Goal: Communication & Community: Answer question/provide support

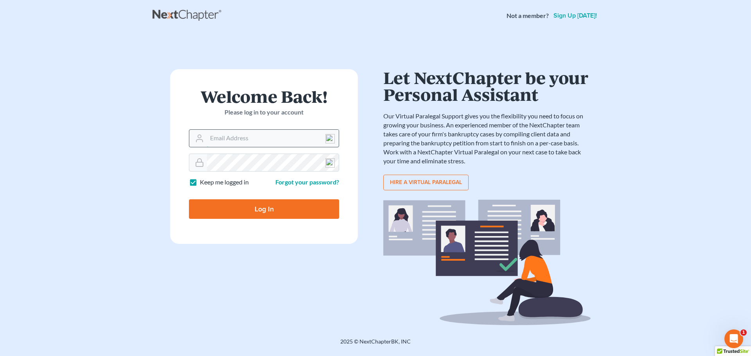
click at [214, 137] on input "Email Address" at bounding box center [273, 138] width 132 height 17
type input "[EMAIL_ADDRESS][DOMAIN_NAME]"
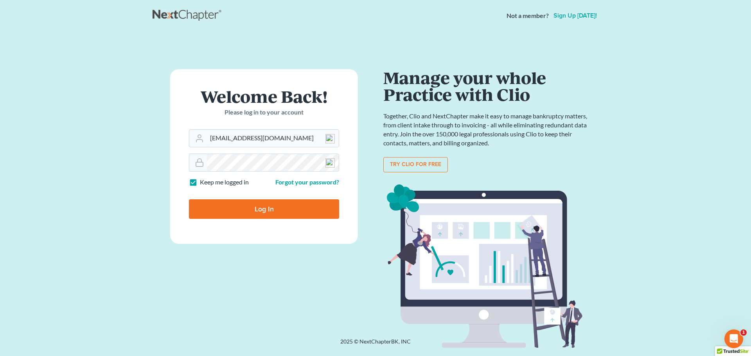
click at [268, 203] on input "Log In" at bounding box center [264, 209] width 150 height 20
type input "Thinking..."
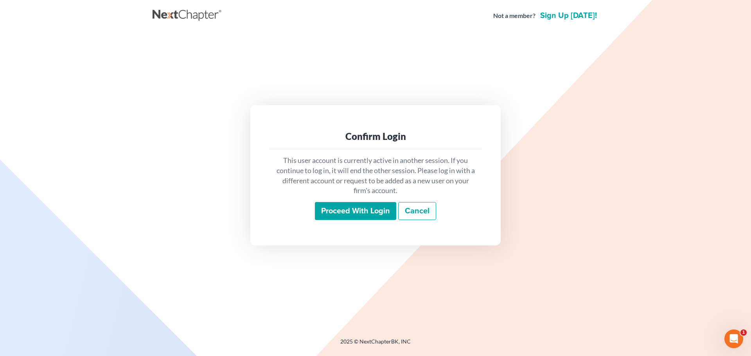
click at [335, 210] on input "Proceed with login" at bounding box center [355, 211] width 81 height 18
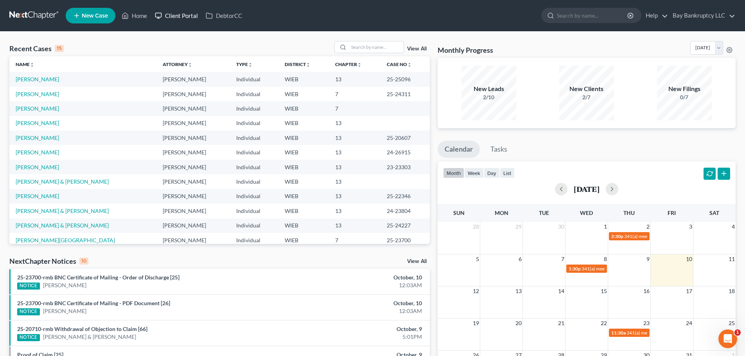
click at [182, 11] on link "Client Portal" at bounding box center [176, 16] width 51 height 14
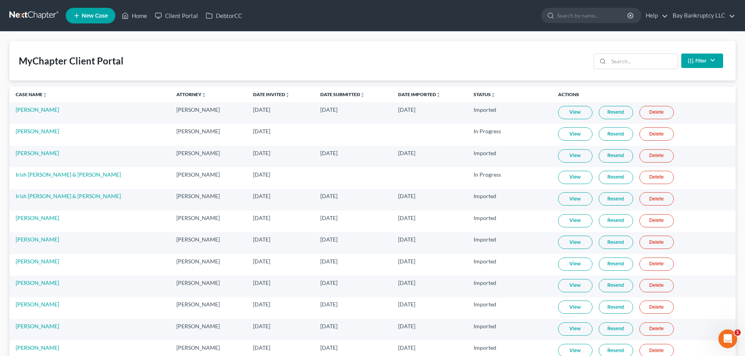
click at [703, 66] on button "Filter" at bounding box center [702, 61] width 42 height 14
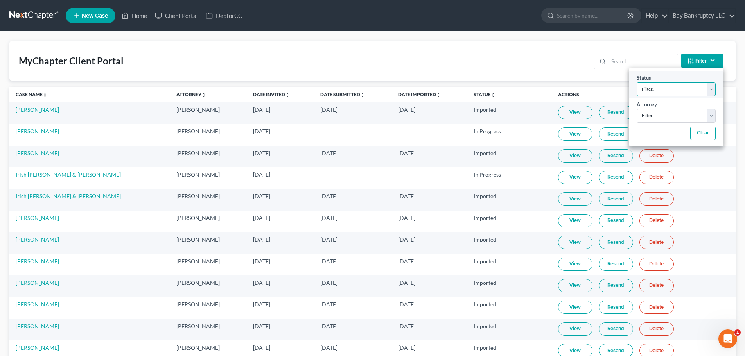
click at [686, 89] on select "Filter... Invited In Progress Ready To Review Reviewed Imported Sent Back To De…" at bounding box center [675, 89] width 79 height 14
select select "2"
click at [636, 82] on select "Filter... Invited In Progress Ready To Review Reviewed Imported Sent Back To De…" at bounding box center [675, 89] width 79 height 14
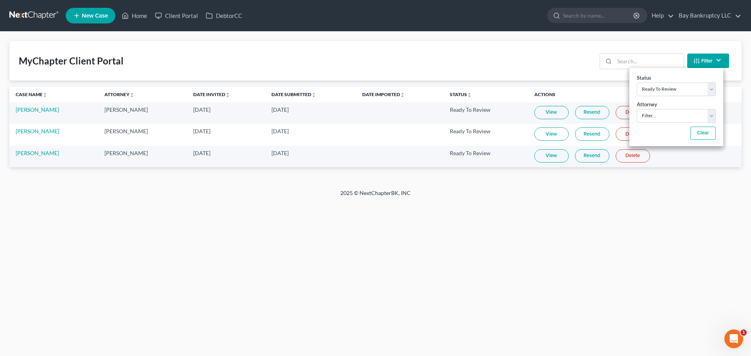
click at [158, 266] on div "Home New Case Client Portal DebtorCC Bay Bankruptcy LLC atruran@bayshorebankrup…" at bounding box center [375, 178] width 751 height 356
click at [169, 14] on link "Client Portal" at bounding box center [176, 16] width 51 height 14
click at [640, 63] on input "search" at bounding box center [648, 61] width 69 height 15
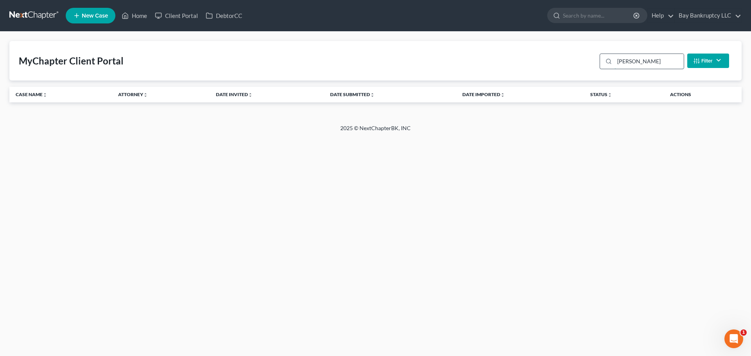
type input "Alishia"
click at [134, 14] on link "Home" at bounding box center [134, 16] width 33 height 14
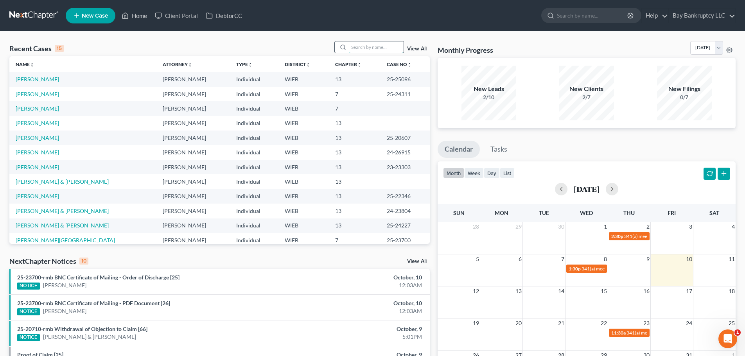
click at [370, 48] on input "search" at bounding box center [376, 46] width 55 height 11
type input "Alishia"
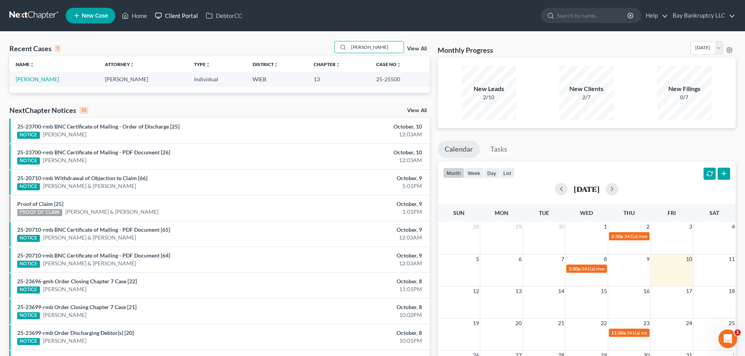
click at [191, 16] on link "Client Portal" at bounding box center [176, 16] width 51 height 14
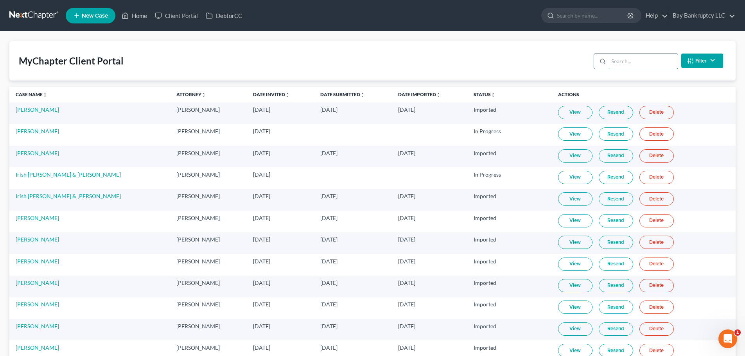
click at [627, 60] on input "search" at bounding box center [642, 61] width 69 height 15
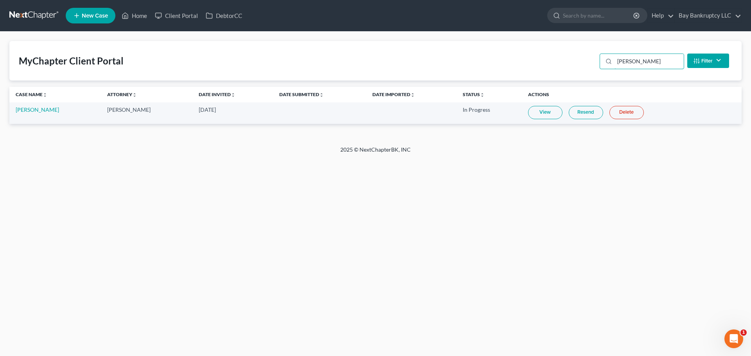
type input "Alishia"
click at [536, 111] on link "View" at bounding box center [545, 112] width 34 height 13
click at [175, 18] on link "Client Portal" at bounding box center [176, 16] width 51 height 14
click at [140, 18] on link "Home" at bounding box center [134, 16] width 33 height 14
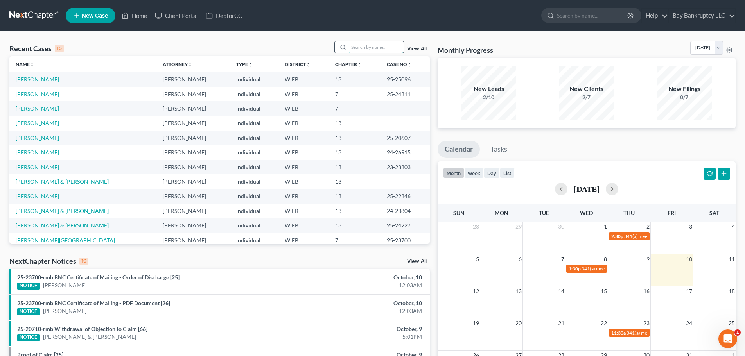
click at [383, 45] on input "search" at bounding box center [376, 46] width 55 height 11
type input "hunter"
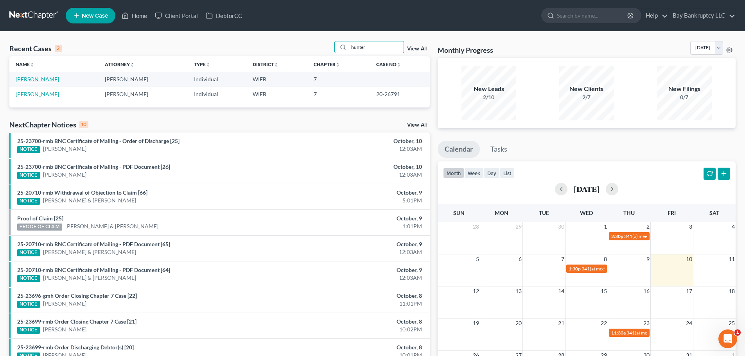
click at [29, 77] on link "Hunter, Brianna" at bounding box center [37, 79] width 43 height 7
select select "3"
select select "0"
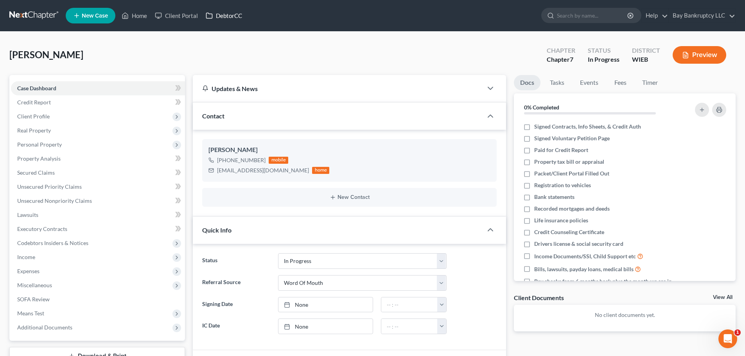
click at [237, 15] on link "DebtorCC" at bounding box center [224, 16] width 44 height 14
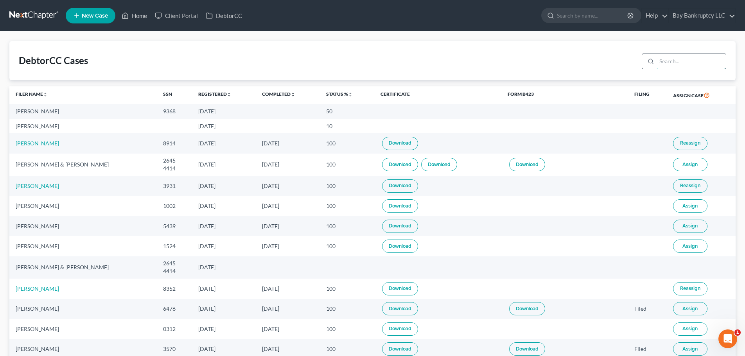
click at [675, 61] on input "search" at bounding box center [690, 61] width 69 height 15
type input "hunter"
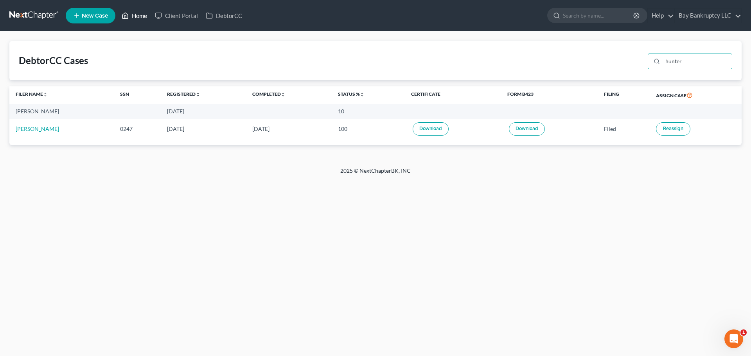
click at [137, 15] on link "Home" at bounding box center [134, 16] width 33 height 14
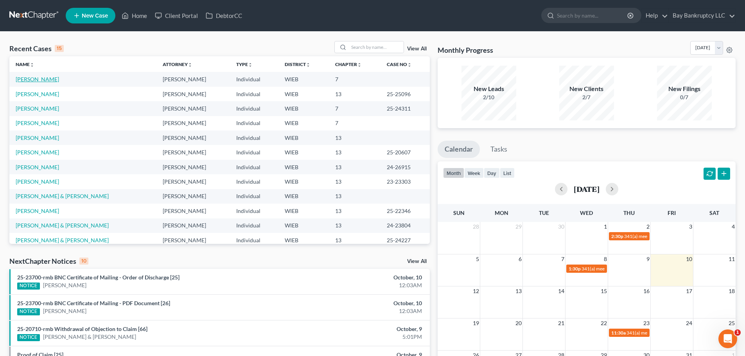
click at [32, 78] on link "Hunter, Brianna" at bounding box center [37, 79] width 43 height 7
select select "0"
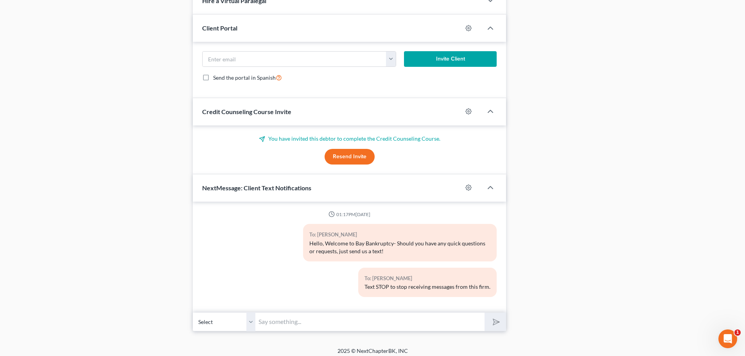
scroll to position [396, 0]
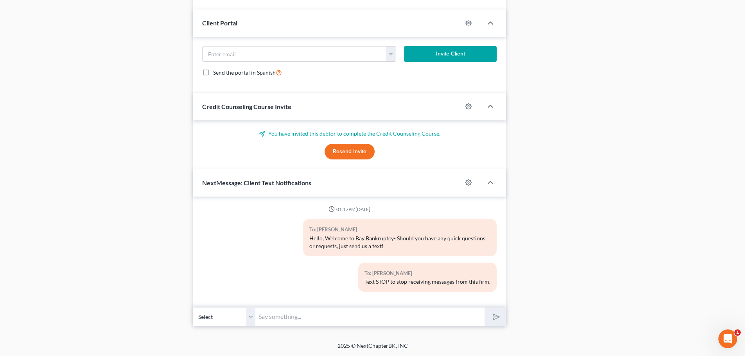
click at [302, 319] on input "text" at bounding box center [369, 316] width 229 height 19
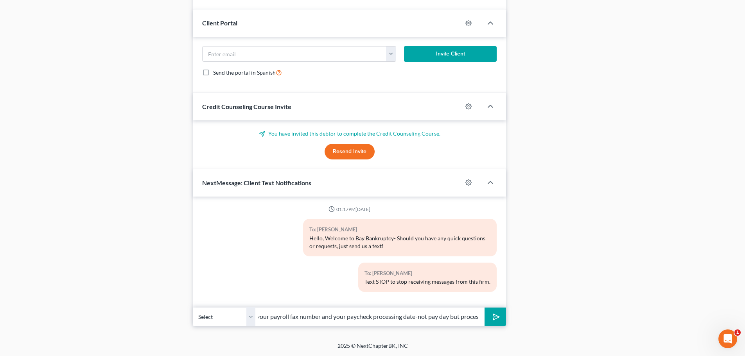
click at [295, 318] on input "Hi Brianna-please text your payroll fax number and your paycheck processing dat…" at bounding box center [369, 316] width 229 height 19
type input "Hi Brianna-please text your payroll fax number or email and your paycheck proce…"
click at [493, 316] on icon "submit" at bounding box center [494, 316] width 11 height 11
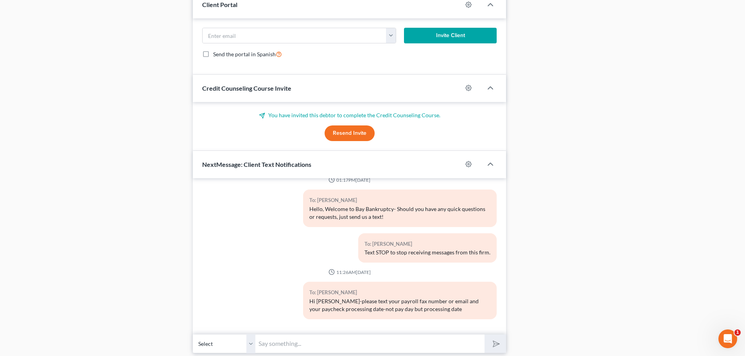
scroll to position [441, 0]
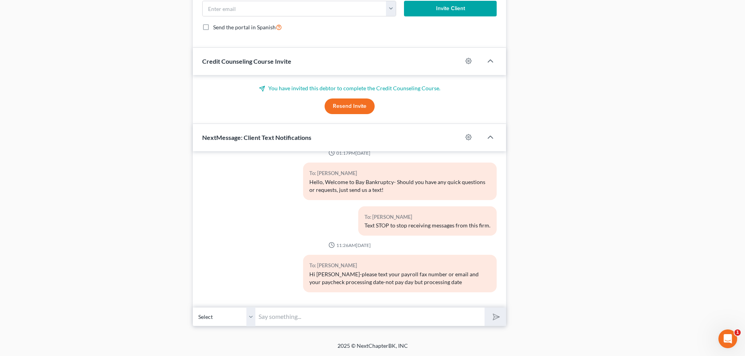
click at [449, 319] on input "text" at bounding box center [369, 316] width 229 height 19
type input "and don't forget to complete the credit counseling. Thank-you!"
click at [492, 310] on button "submit" at bounding box center [495, 317] width 22 height 18
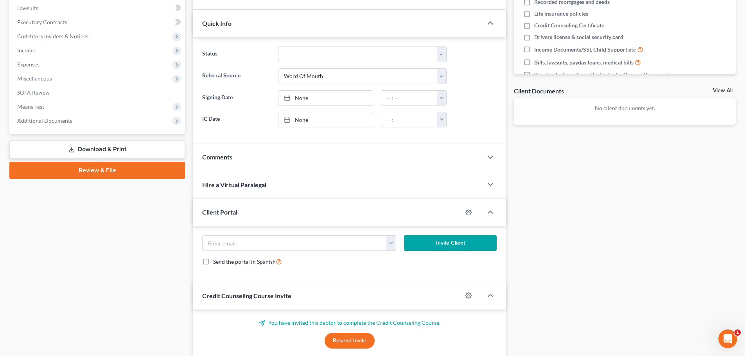
scroll to position [0, 0]
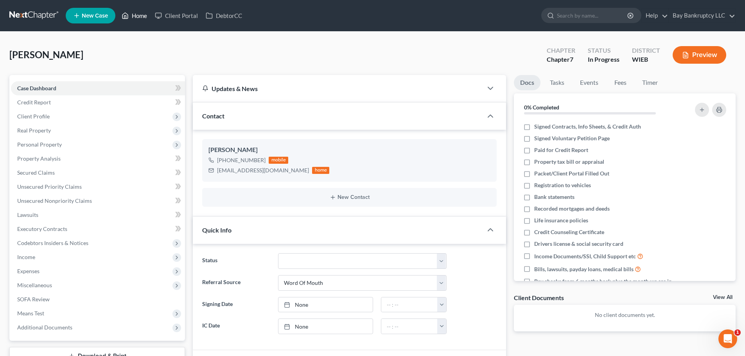
drag, startPoint x: 139, startPoint y: 13, endPoint x: 339, endPoint y: 38, distance: 201.3
click at [139, 13] on link "Home" at bounding box center [134, 16] width 33 height 14
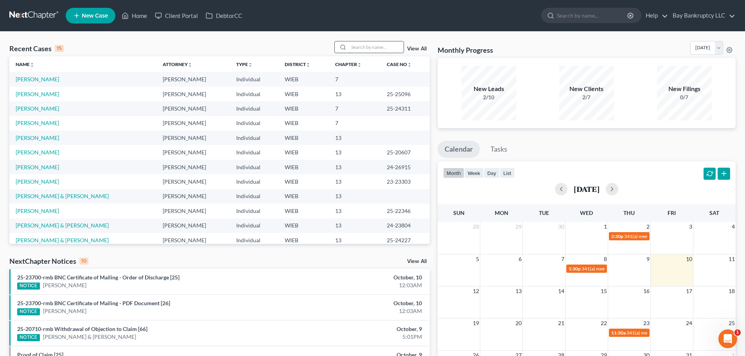
click at [369, 49] on input "search" at bounding box center [376, 46] width 55 height 11
type input "Alishai"
